Goal: Navigation & Orientation: Find specific page/section

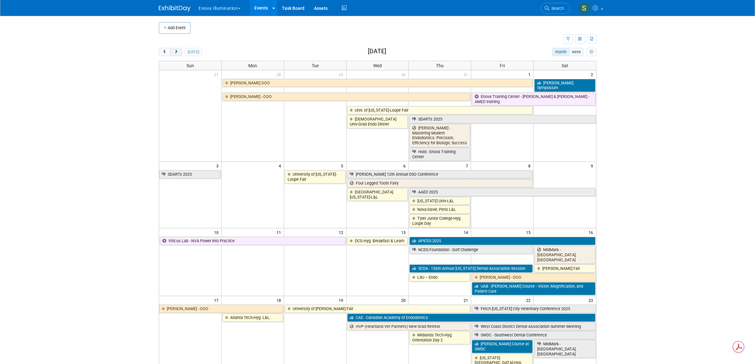
click at [176, 52] on span "next" at bounding box center [176, 52] width 5 height 4
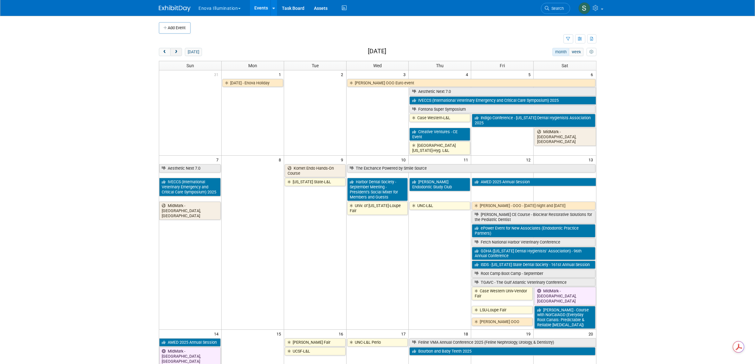
click at [176, 52] on span "next" at bounding box center [176, 52] width 5 height 4
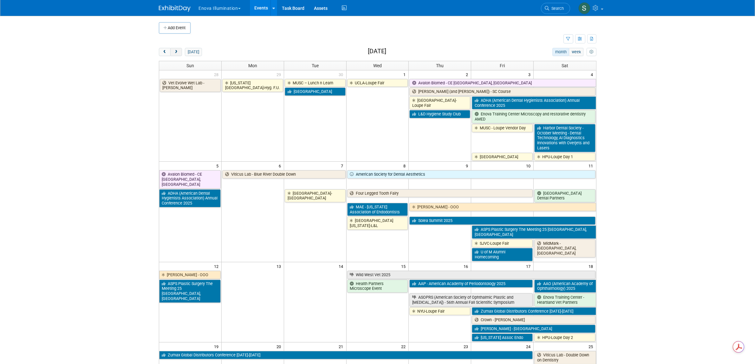
click at [176, 52] on span "next" at bounding box center [176, 52] width 5 height 4
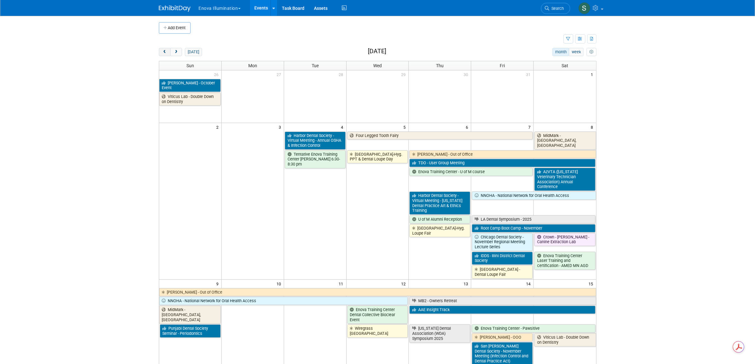
click at [165, 53] on span "prev" at bounding box center [164, 52] width 5 height 4
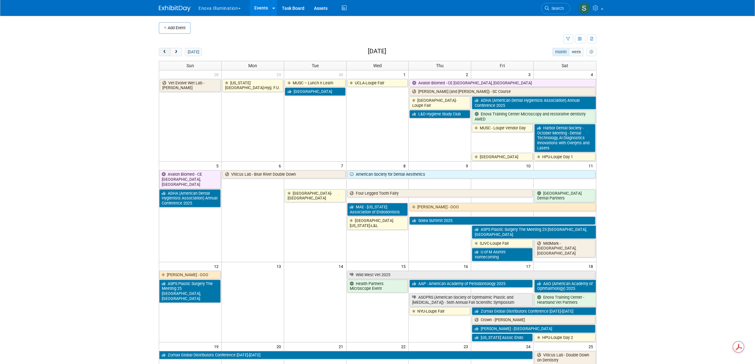
click at [165, 55] on button "prev" at bounding box center [165, 52] width 12 height 8
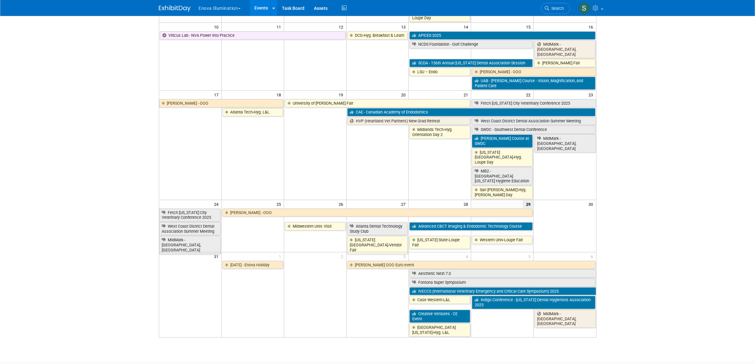
scroll to position [238, 0]
